Goal: Information Seeking & Learning: Learn about a topic

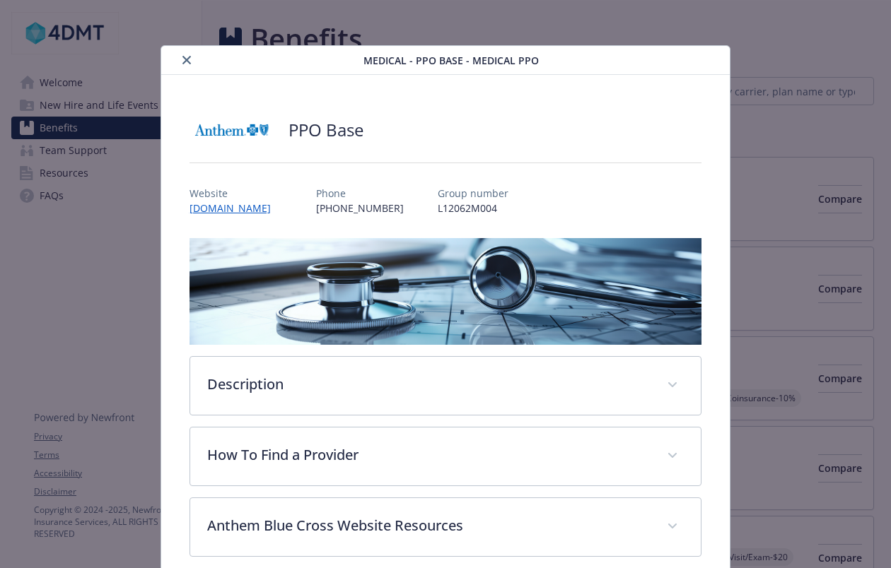
scroll to position [42, 0]
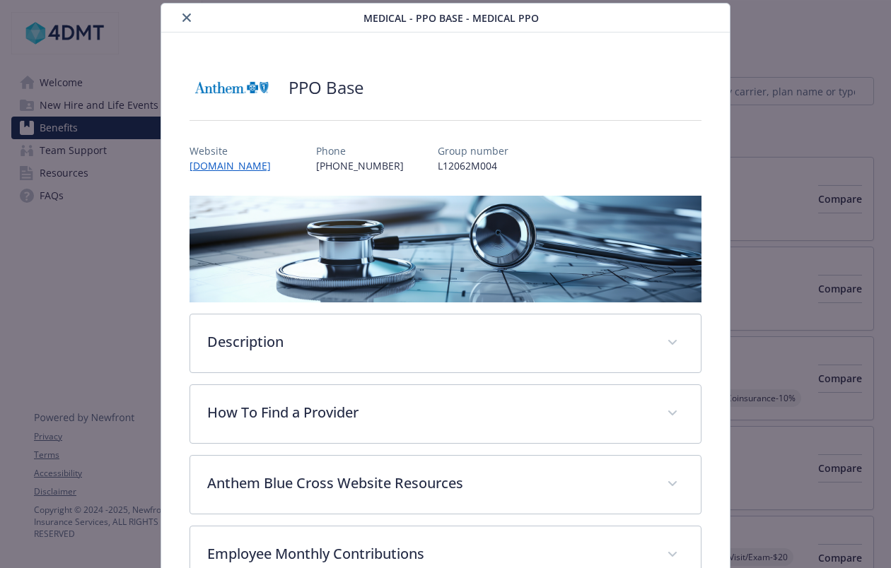
click at [187, 23] on button "close" at bounding box center [186, 17] width 17 height 17
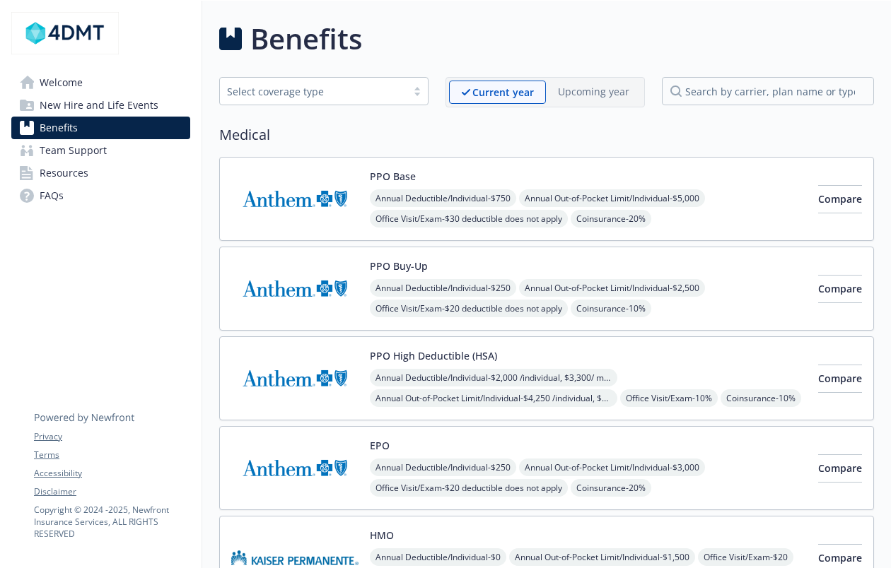
click at [81, 83] on span "Welcome" at bounding box center [61, 82] width 43 height 23
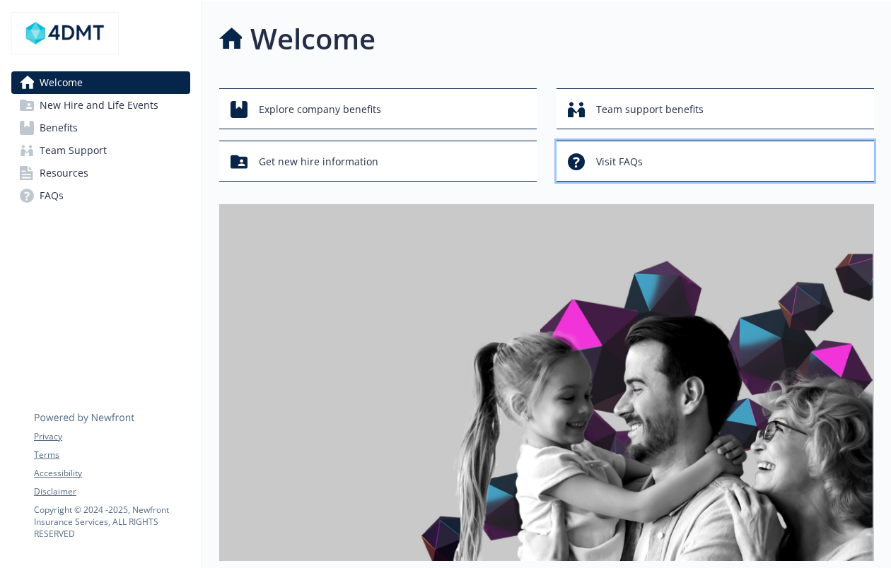
click at [597, 166] on span "Visit FAQs" at bounding box center [619, 161] width 47 height 27
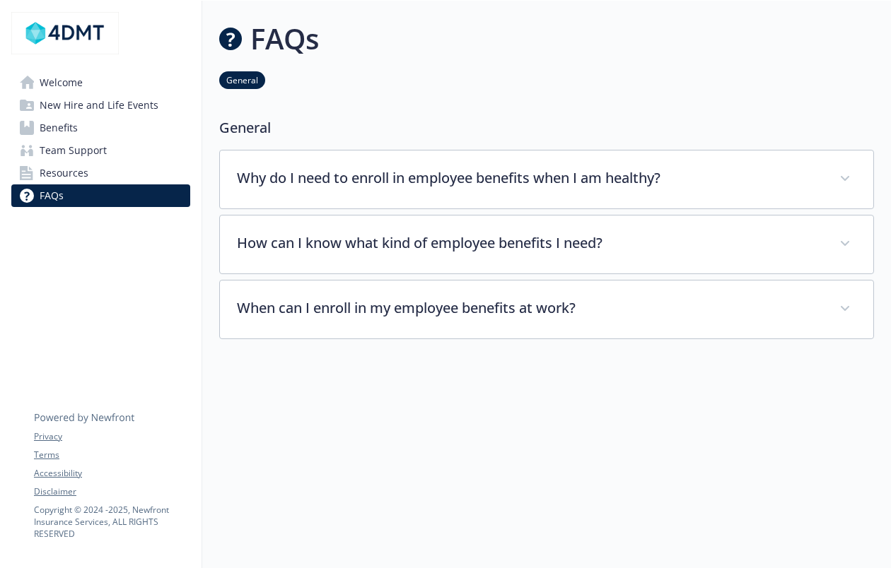
click at [58, 80] on span "Welcome" at bounding box center [61, 82] width 43 height 23
